Goal: Subscribe to service/newsletter

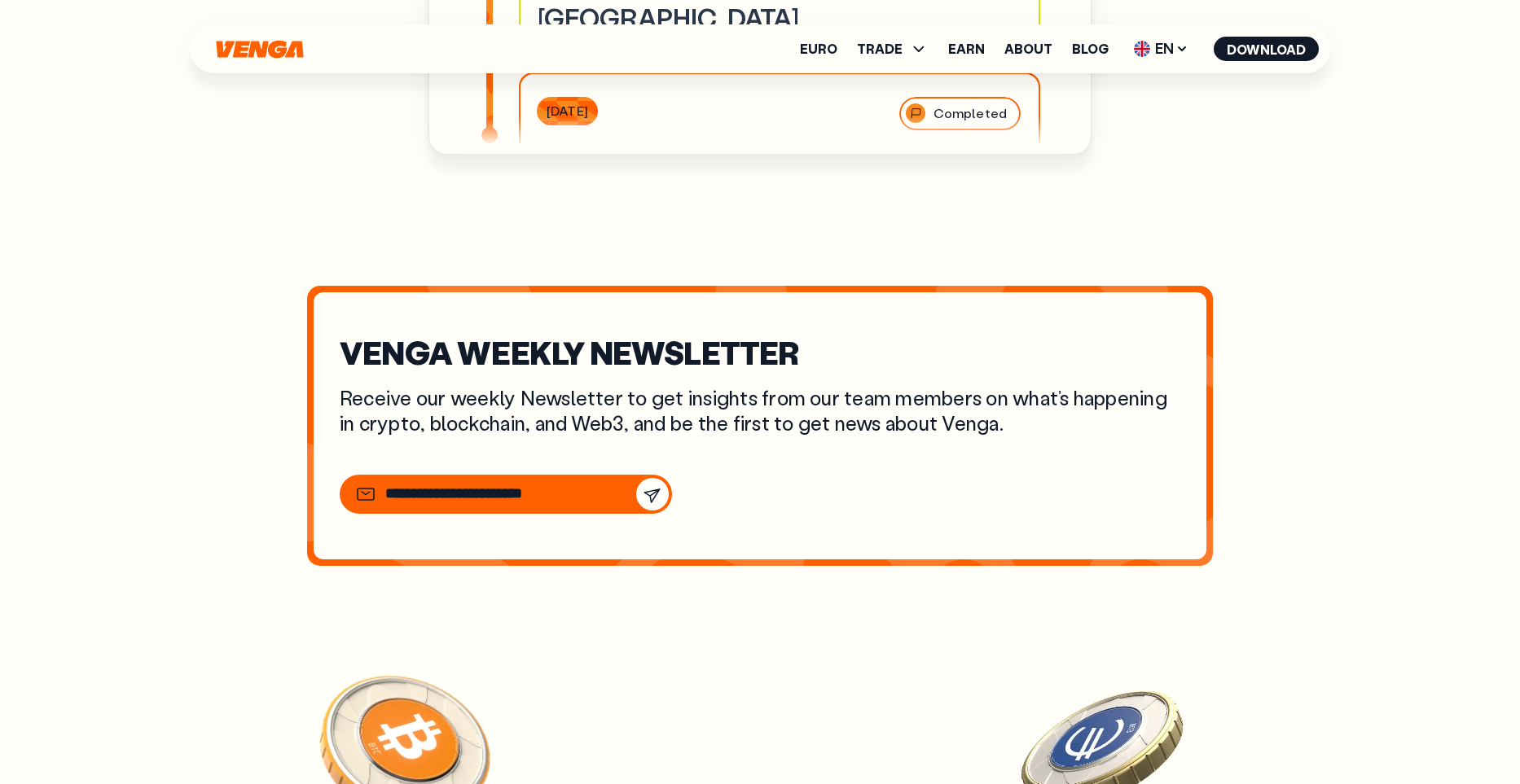
scroll to position [5976, 0]
click at [495, 510] on div at bounding box center [512, 493] width 313 height 32
click at [495, 503] on input "email" at bounding box center [458, 493] width 147 height 17
type input "**********"
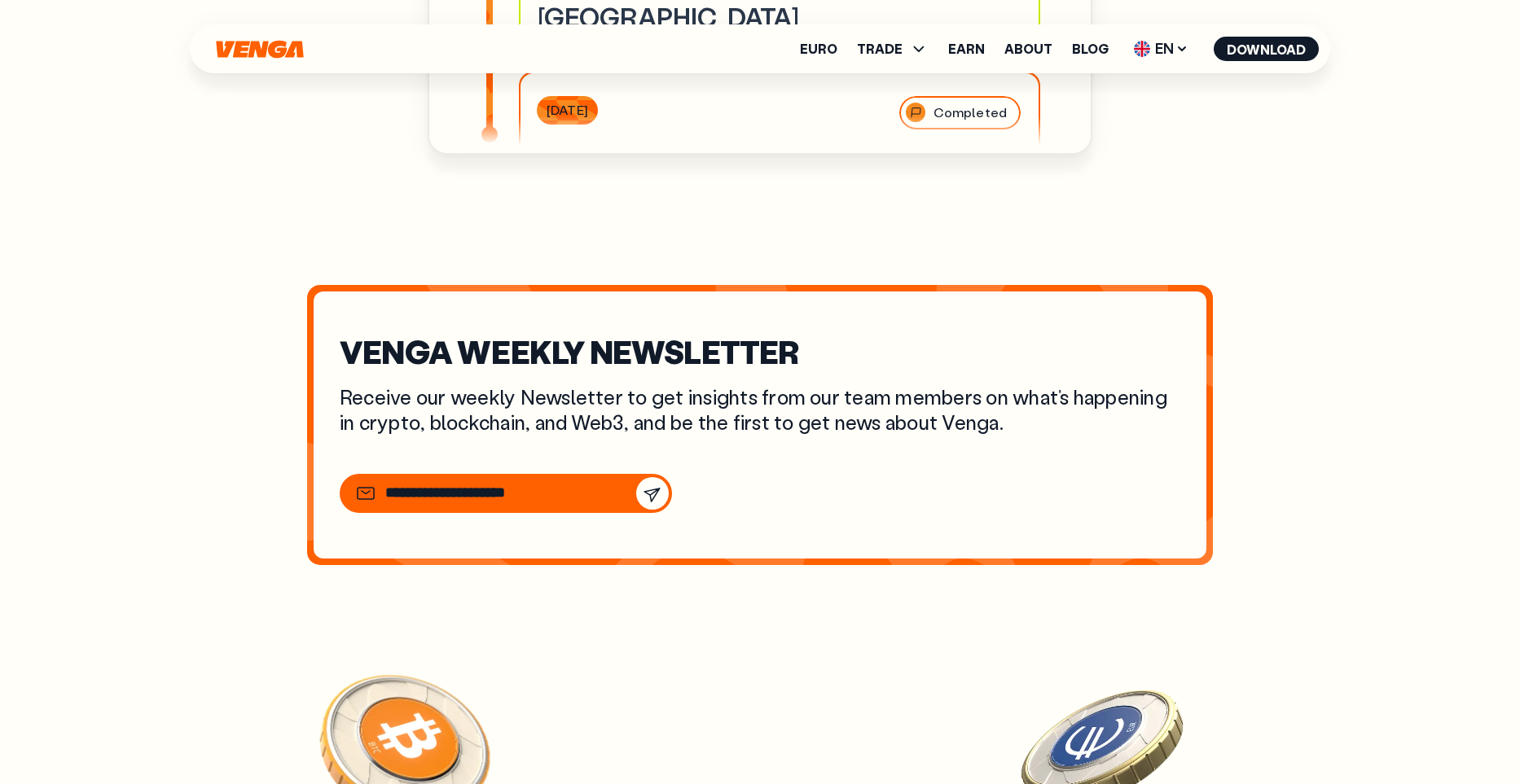
click at [636, 477] on button "Subscribe" at bounding box center [652, 493] width 32 height 32
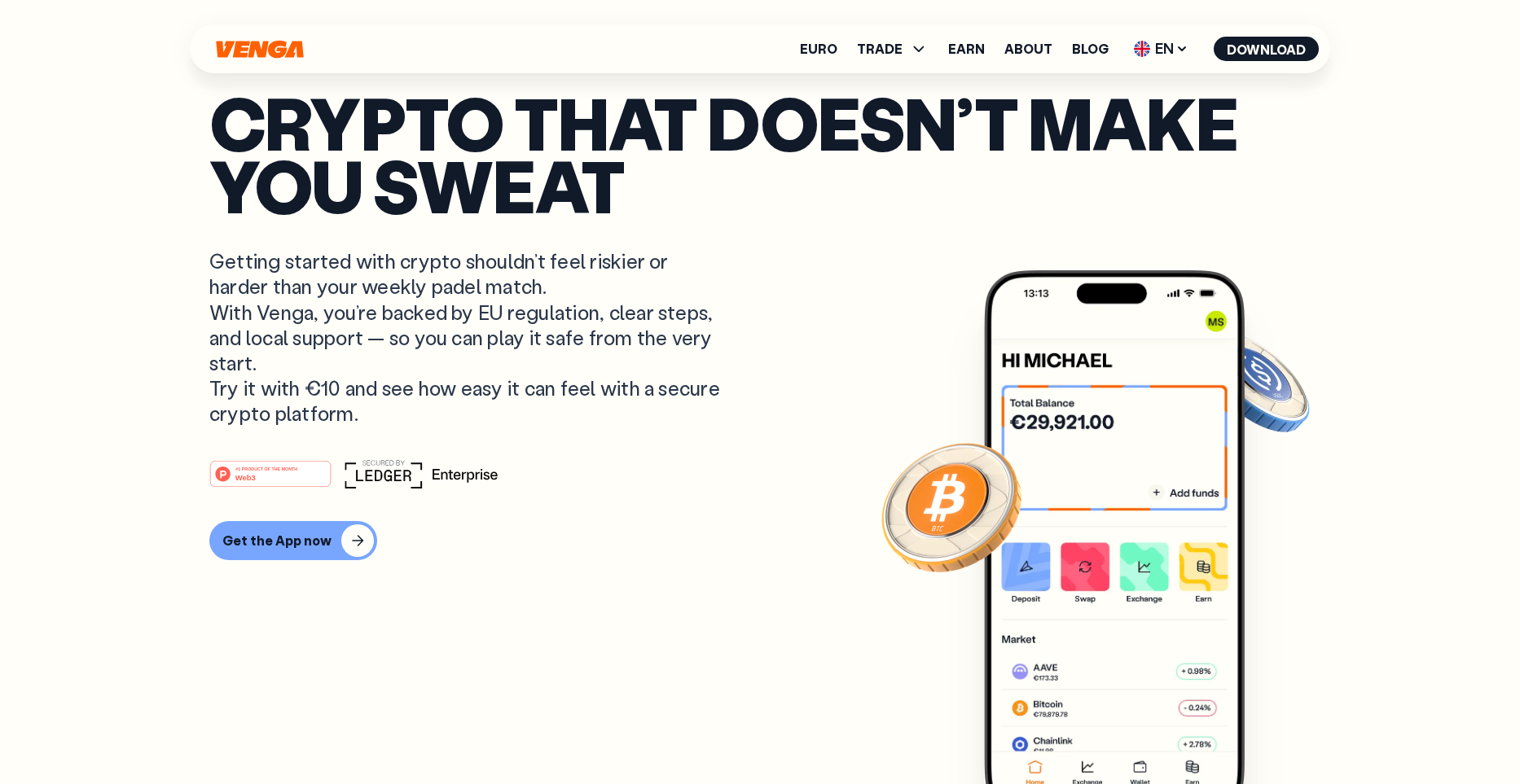
click at [254, 38] on div "Euro TRADE Buy Sell Swap Exchange Earn About Blog EN English - EN Español - ES …" at bounding box center [760, 49] width 1140 height 49
